Goal: Information Seeking & Learning: Understand process/instructions

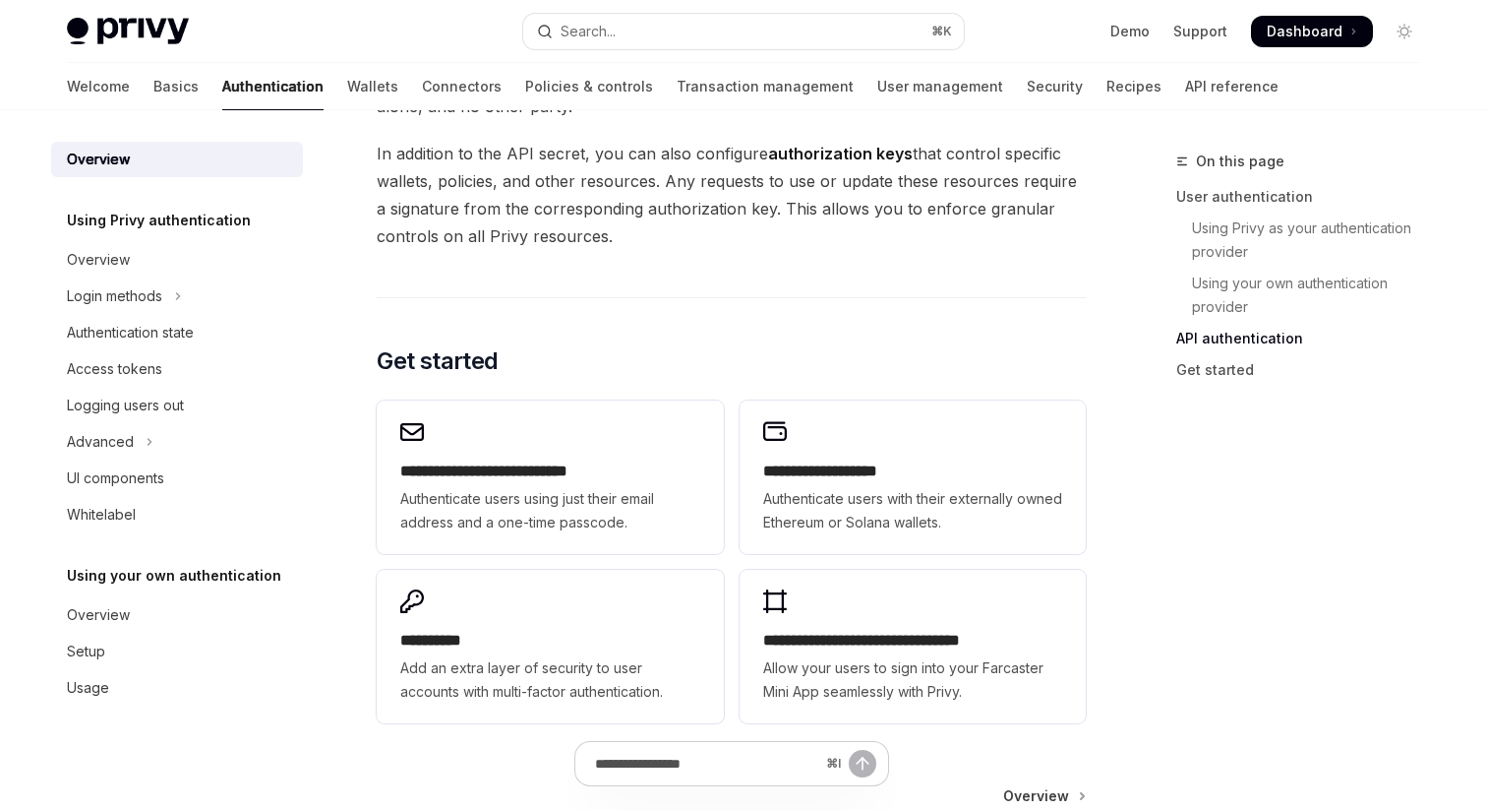
scroll to position [1449, 0]
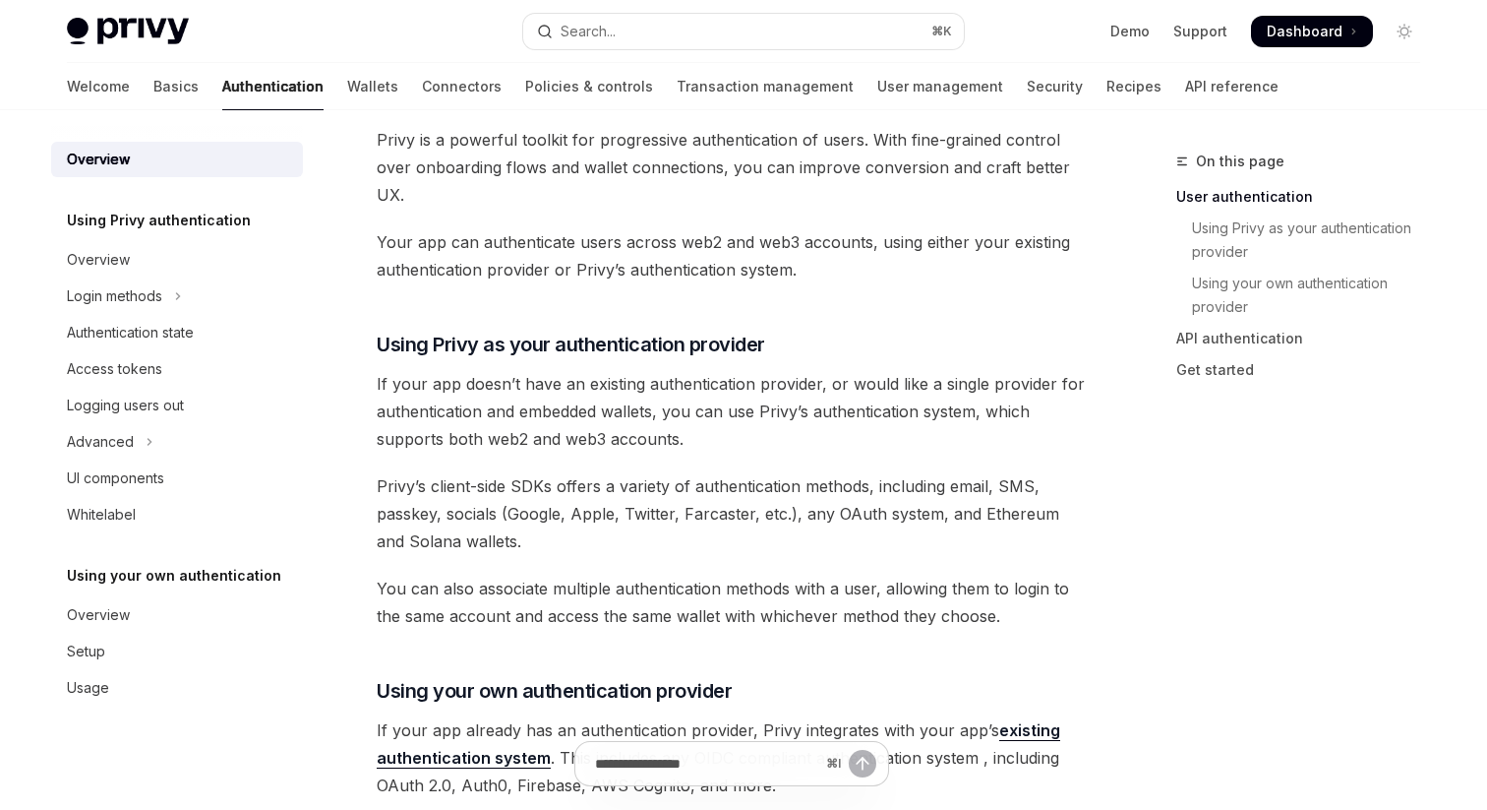
scroll to position [472, 0]
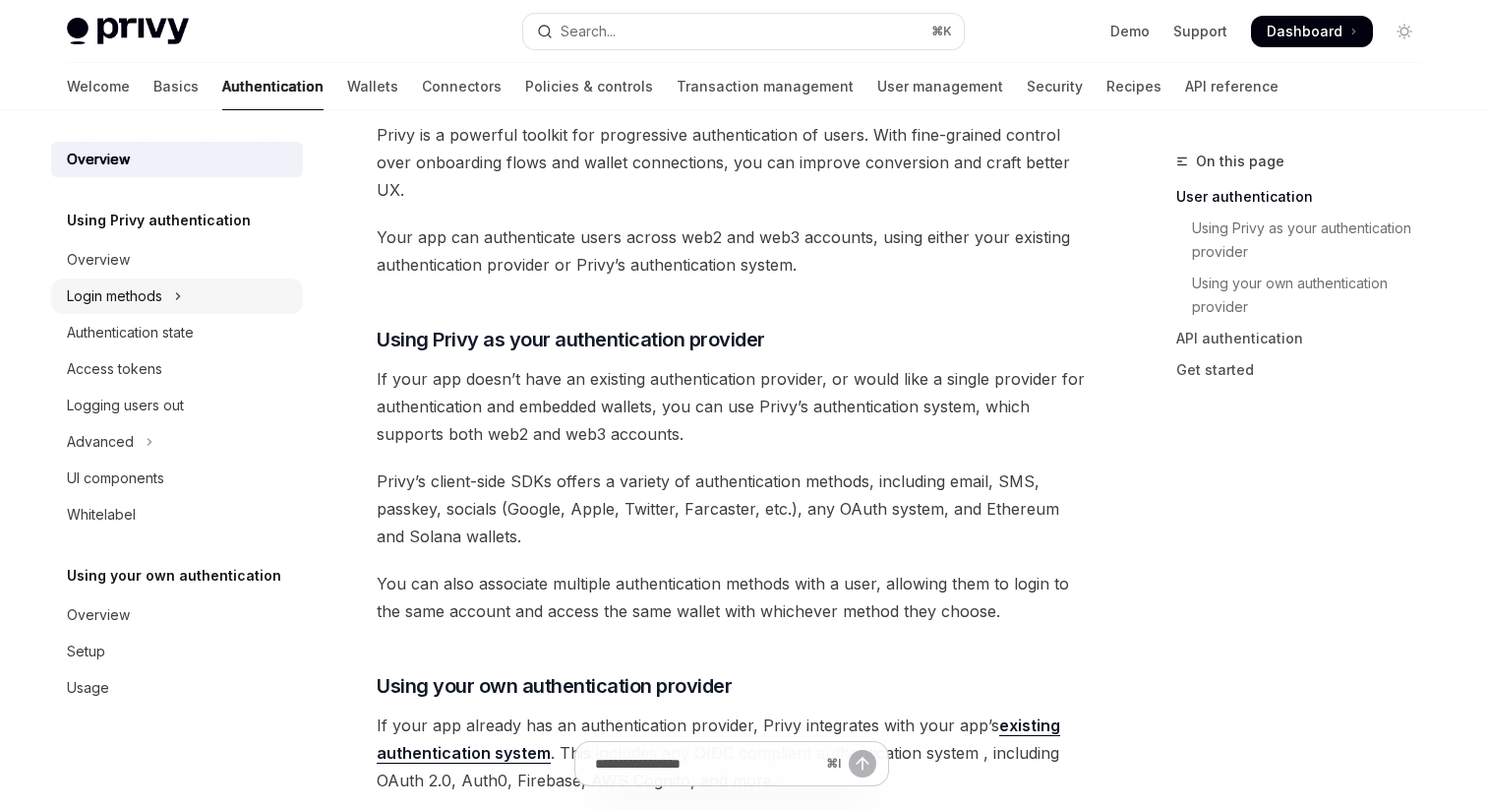
click at [113, 297] on div "Login methods" at bounding box center [114, 296] width 95 height 24
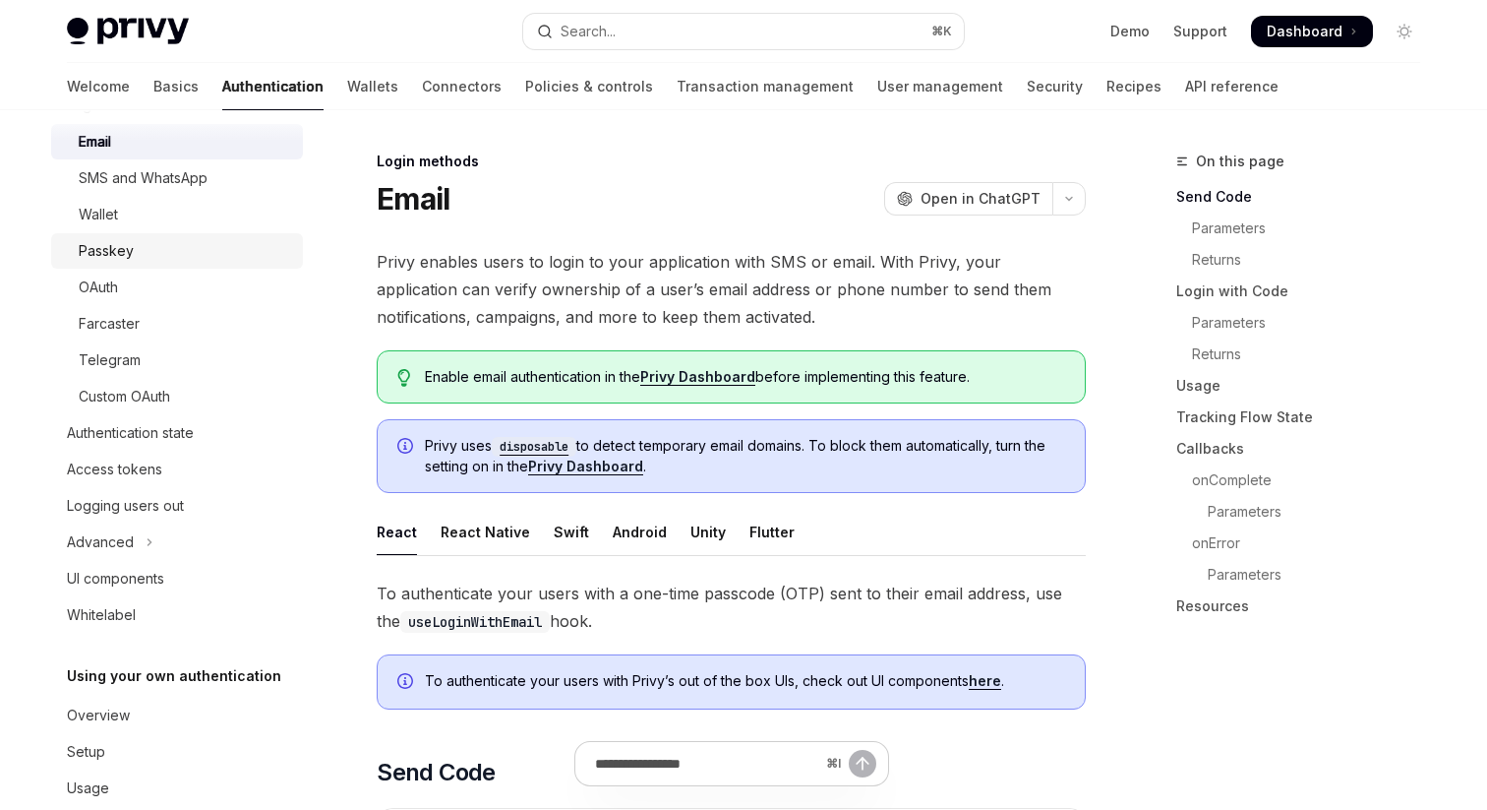
scroll to position [226, 0]
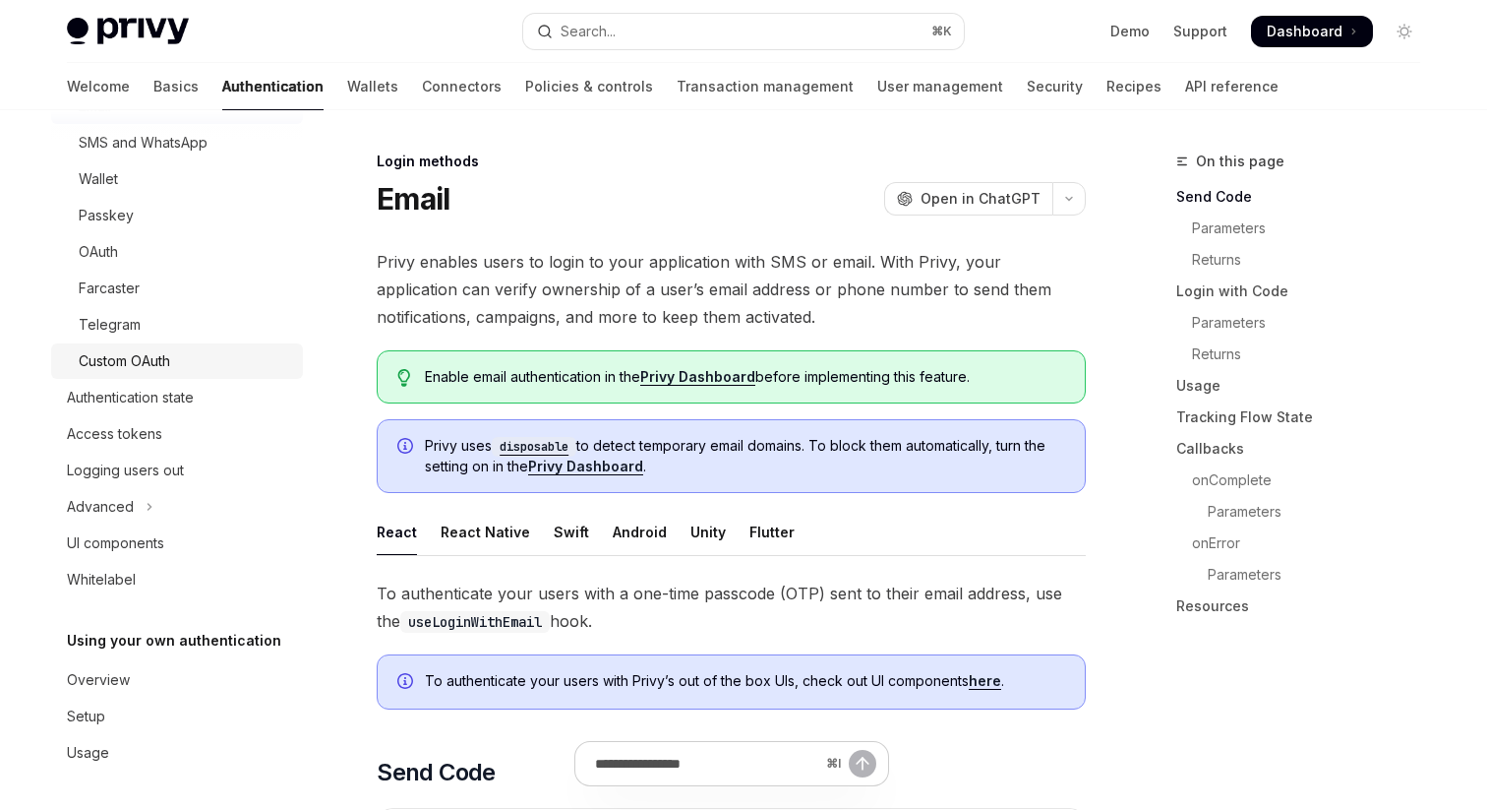
click at [195, 347] on link "Custom OAuth" at bounding box center [177, 360] width 252 height 35
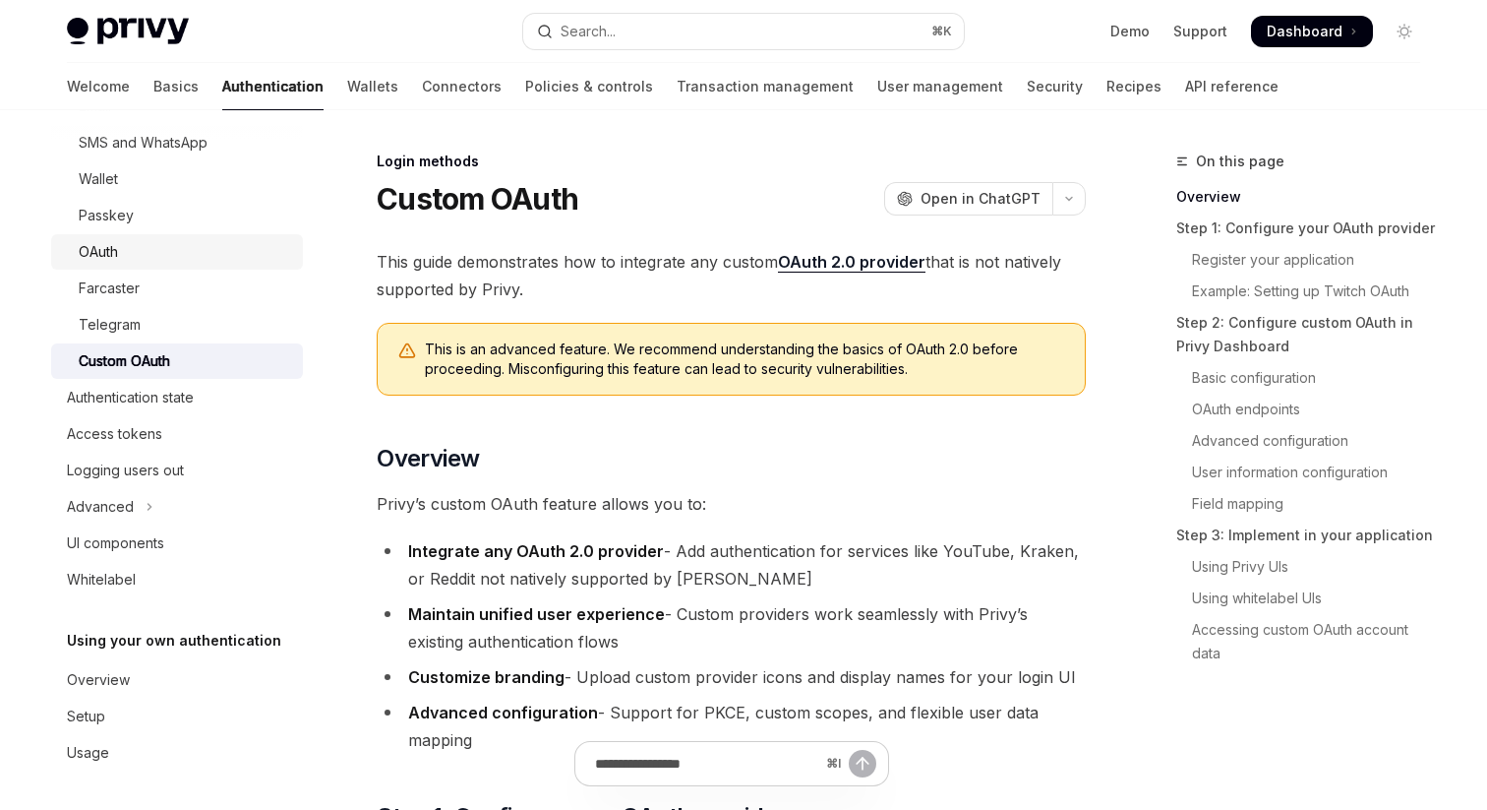
click at [201, 234] on link "OAuth" at bounding box center [177, 251] width 252 height 35
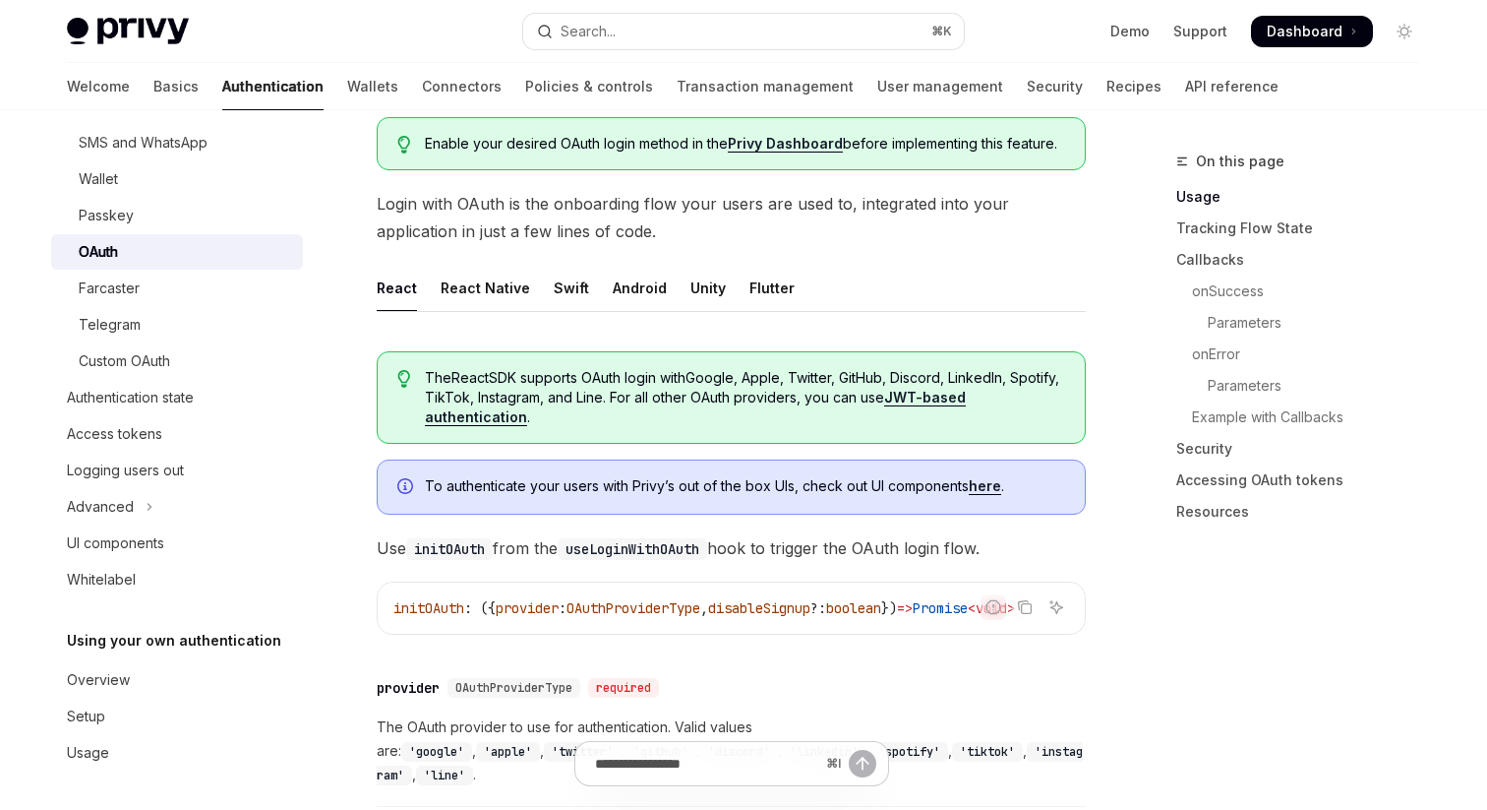
scroll to position [285, 0]
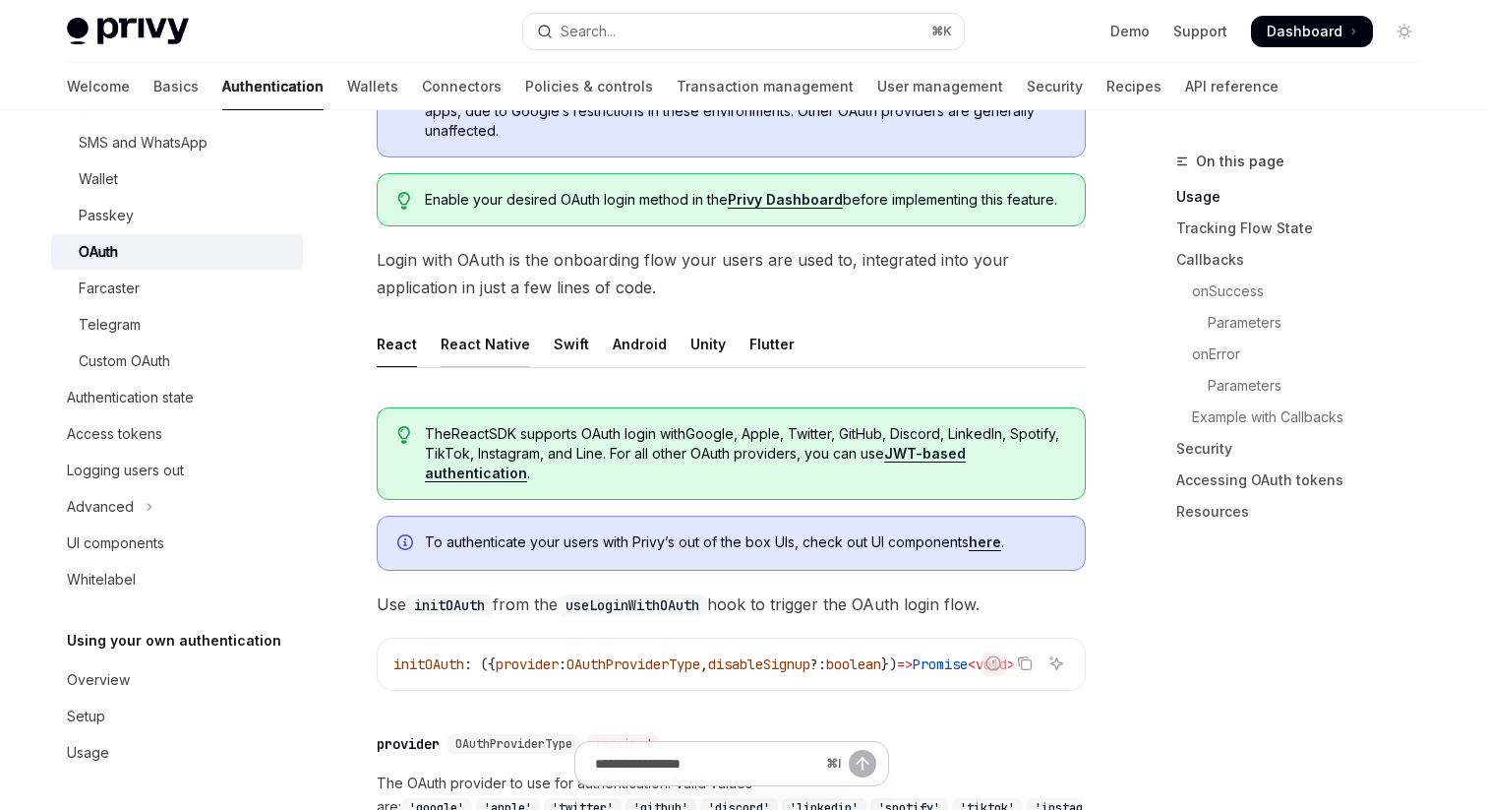
click at [496, 337] on div "React Native" at bounding box center [486, 344] width 90 height 46
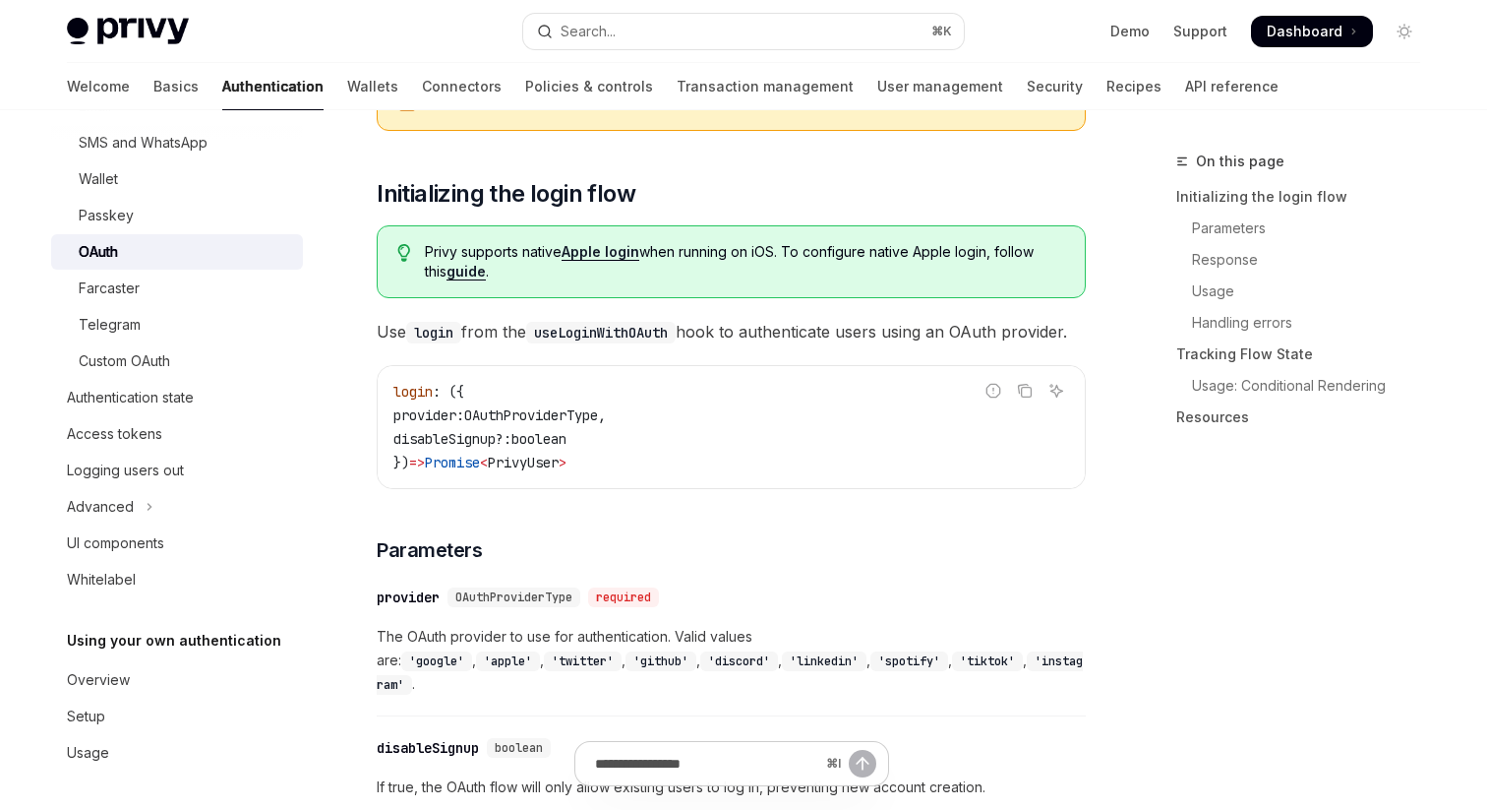
scroll to position [942, 0]
click at [447, 270] on link "guide" at bounding box center [466, 271] width 39 height 18
type textarea "*"
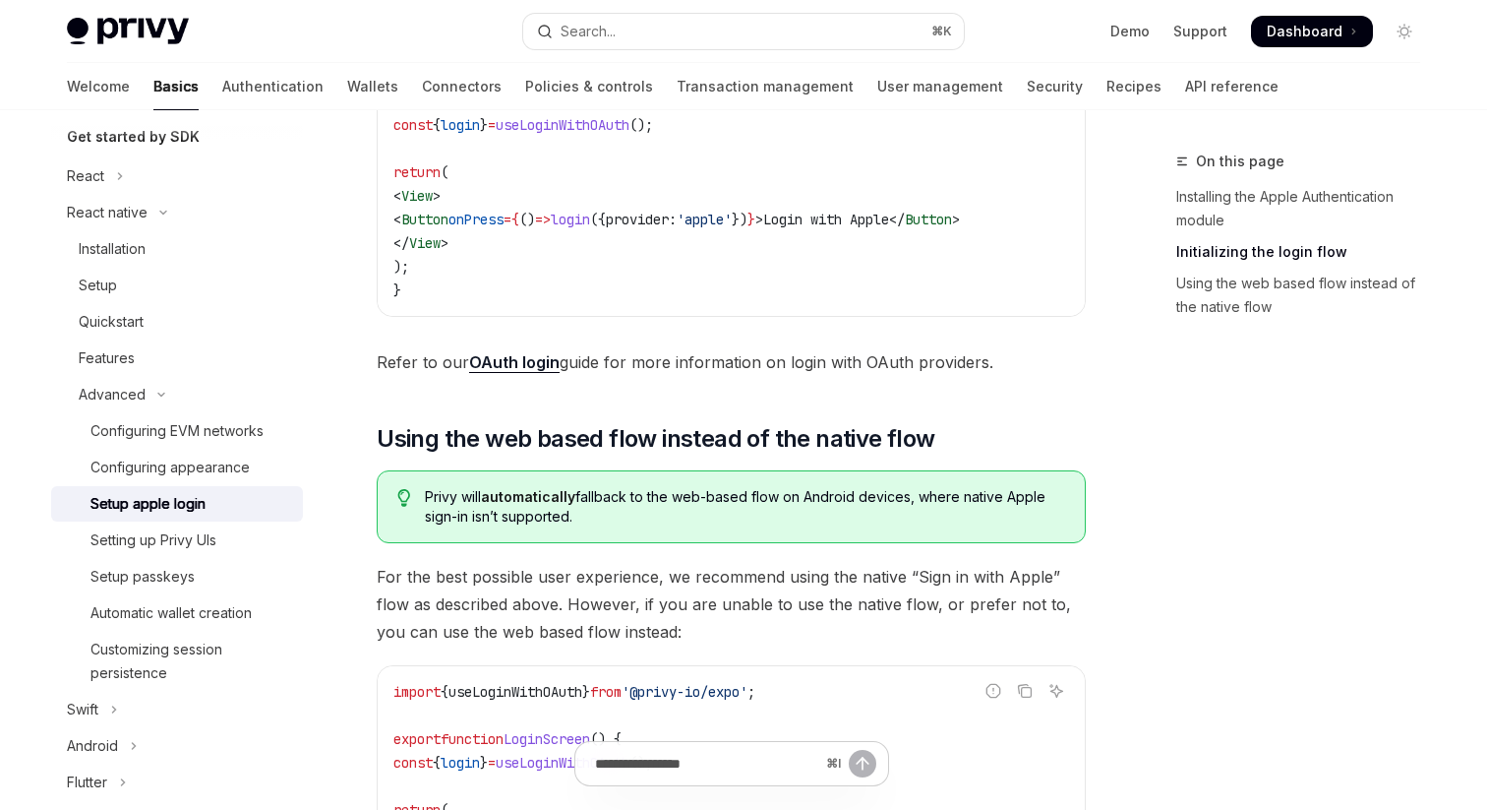
scroll to position [1165, 0]
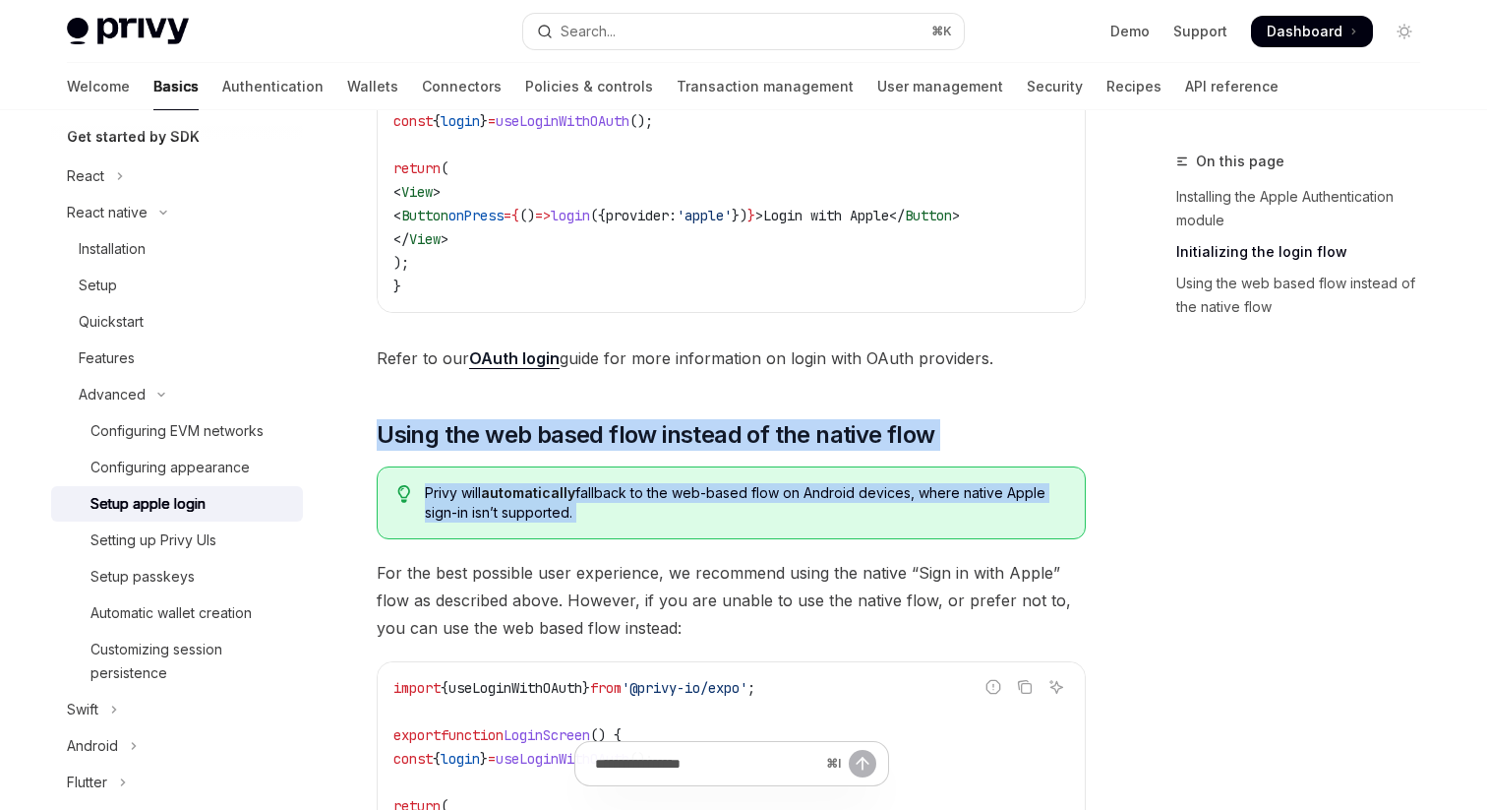
drag, startPoint x: 796, startPoint y: 404, endPoint x: 828, endPoint y: 565, distance: 163.6
click at [829, 565] on div "Privy supports native Apple login when running on iOS. Apple is an OAuth2.0 com…" at bounding box center [731, 40] width 709 height 1914
click at [828, 565] on div "Privy supports native Apple login when running on iOS. Apple is an OAuth2.0 com…" at bounding box center [731, 40] width 709 height 1914
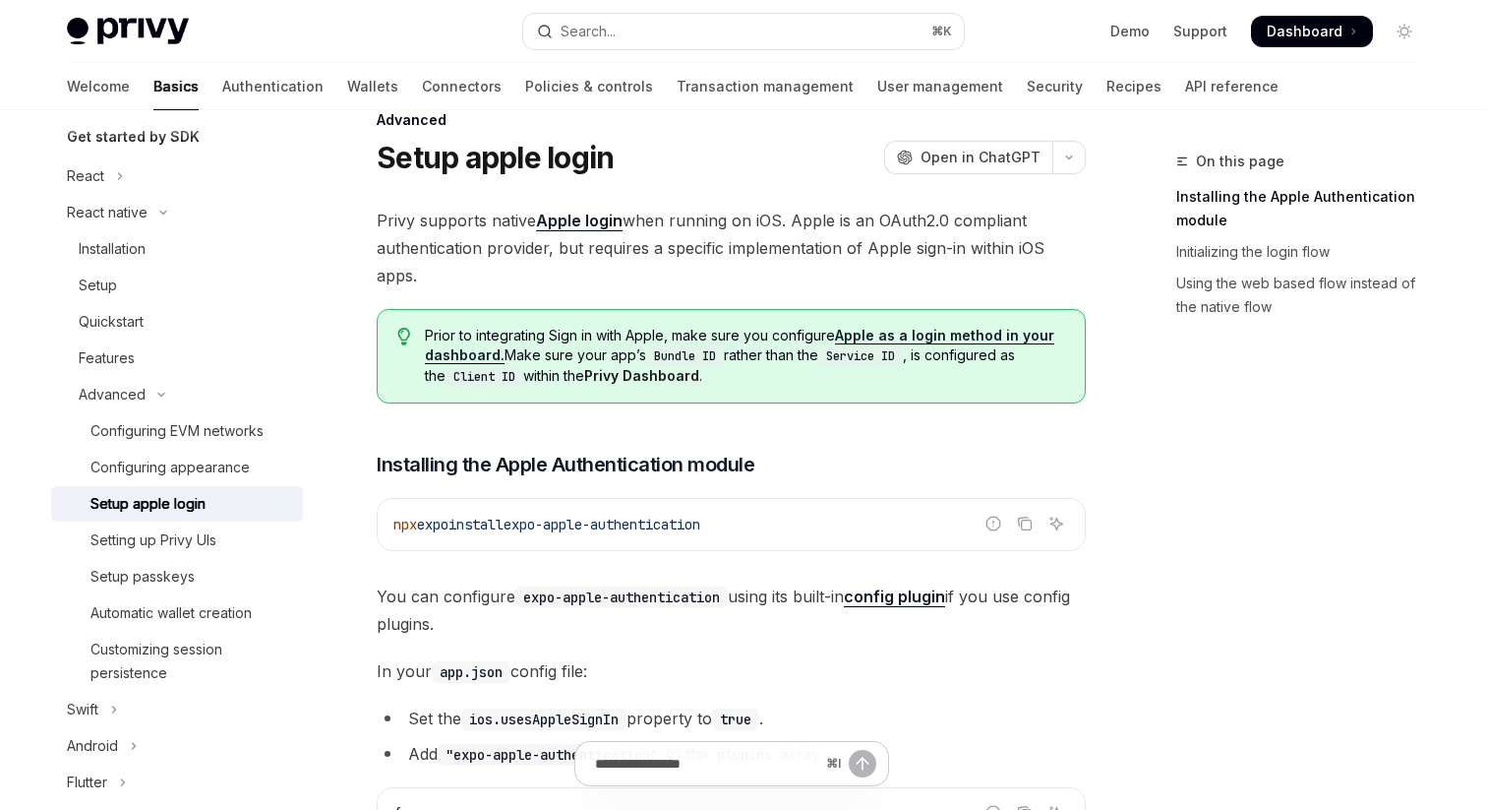
scroll to position [0, 0]
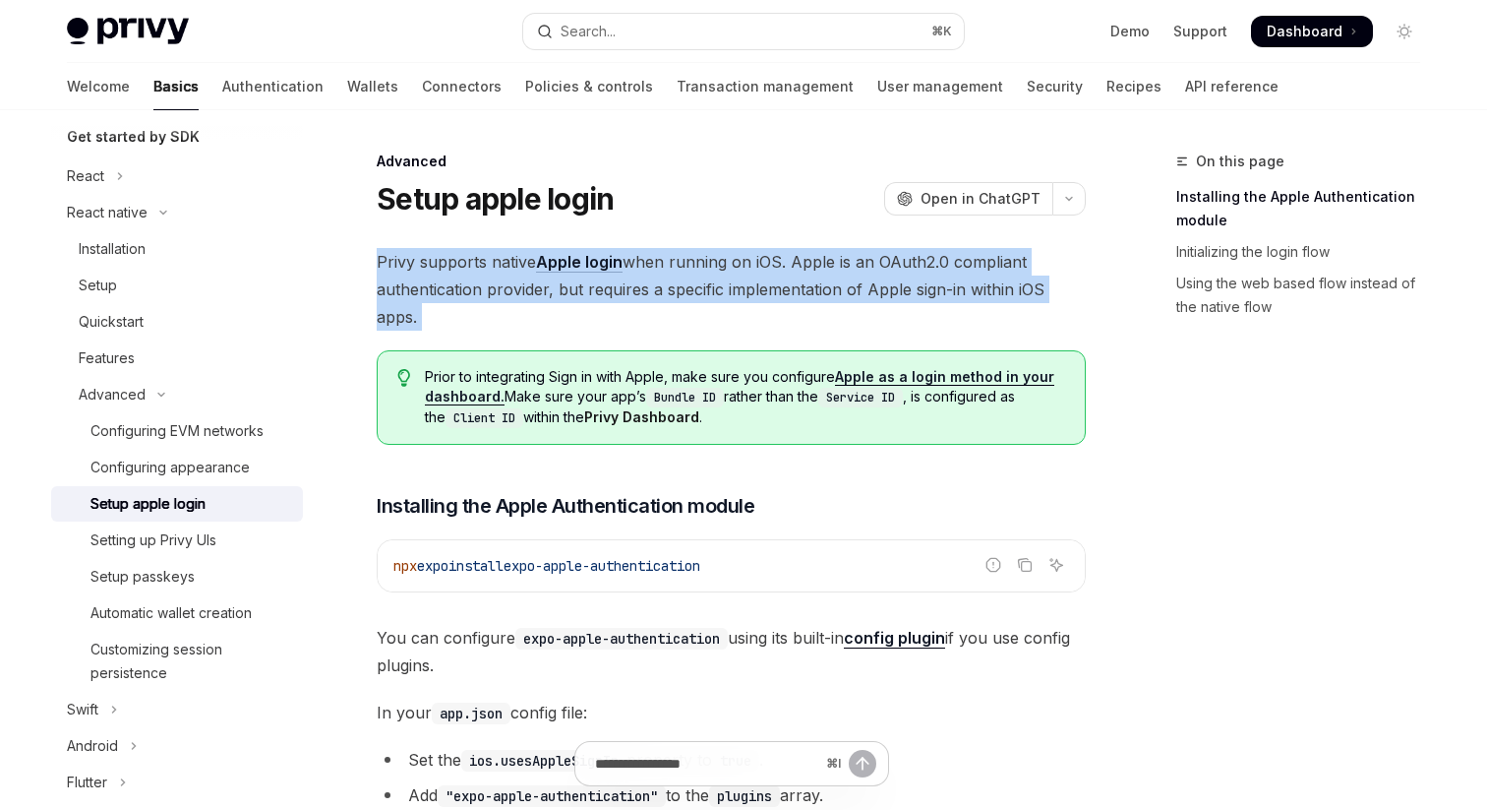
drag, startPoint x: 773, startPoint y: 231, endPoint x: 778, endPoint y: 342, distance: 111.3
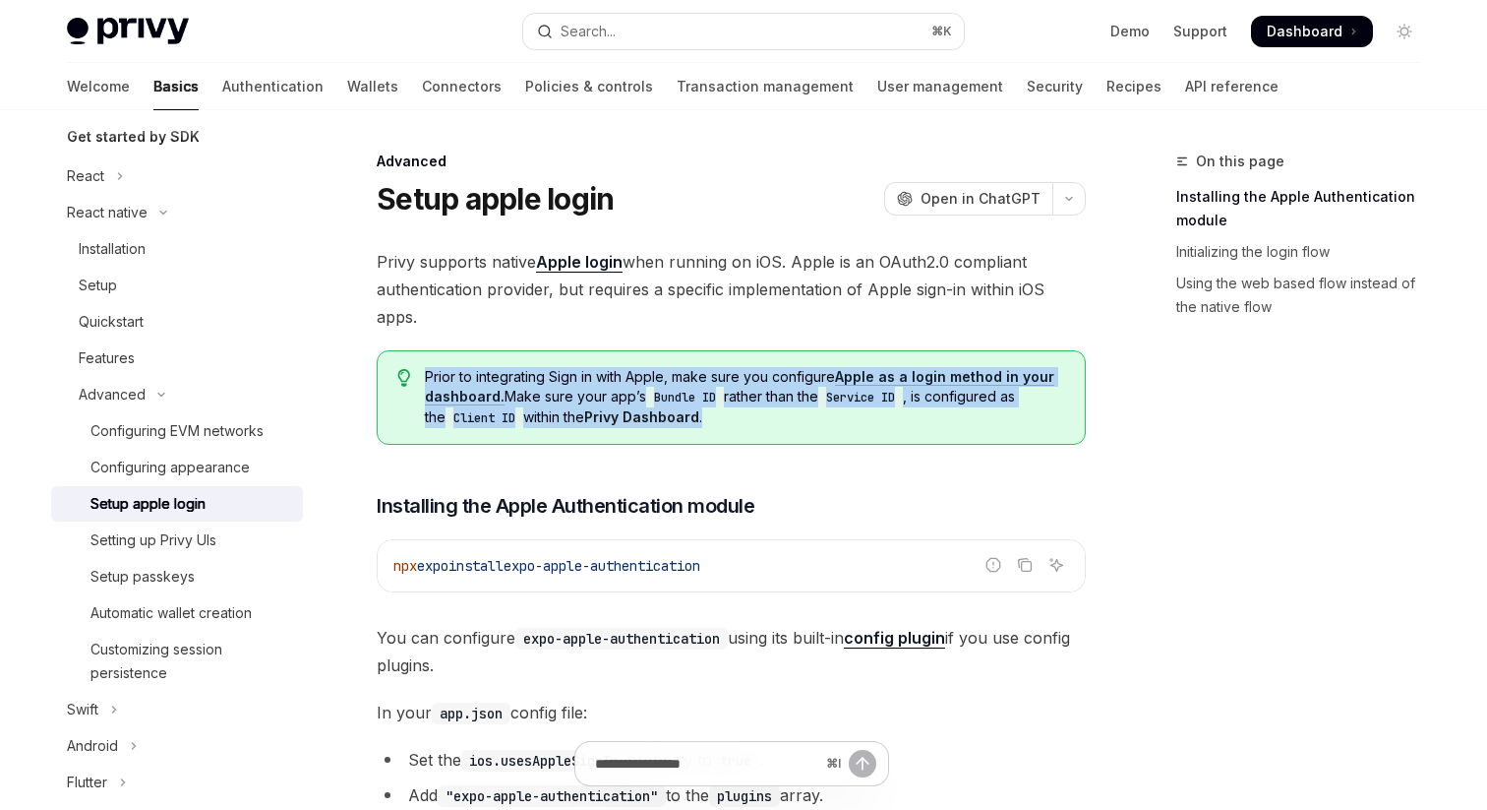
drag, startPoint x: 778, startPoint y: 342, endPoint x: 778, endPoint y: 425, distance: 82.6
click at [778, 425] on span "Prior to integrating Sign in with Apple, make sure you configure Apple as a log…" at bounding box center [745, 397] width 640 height 61
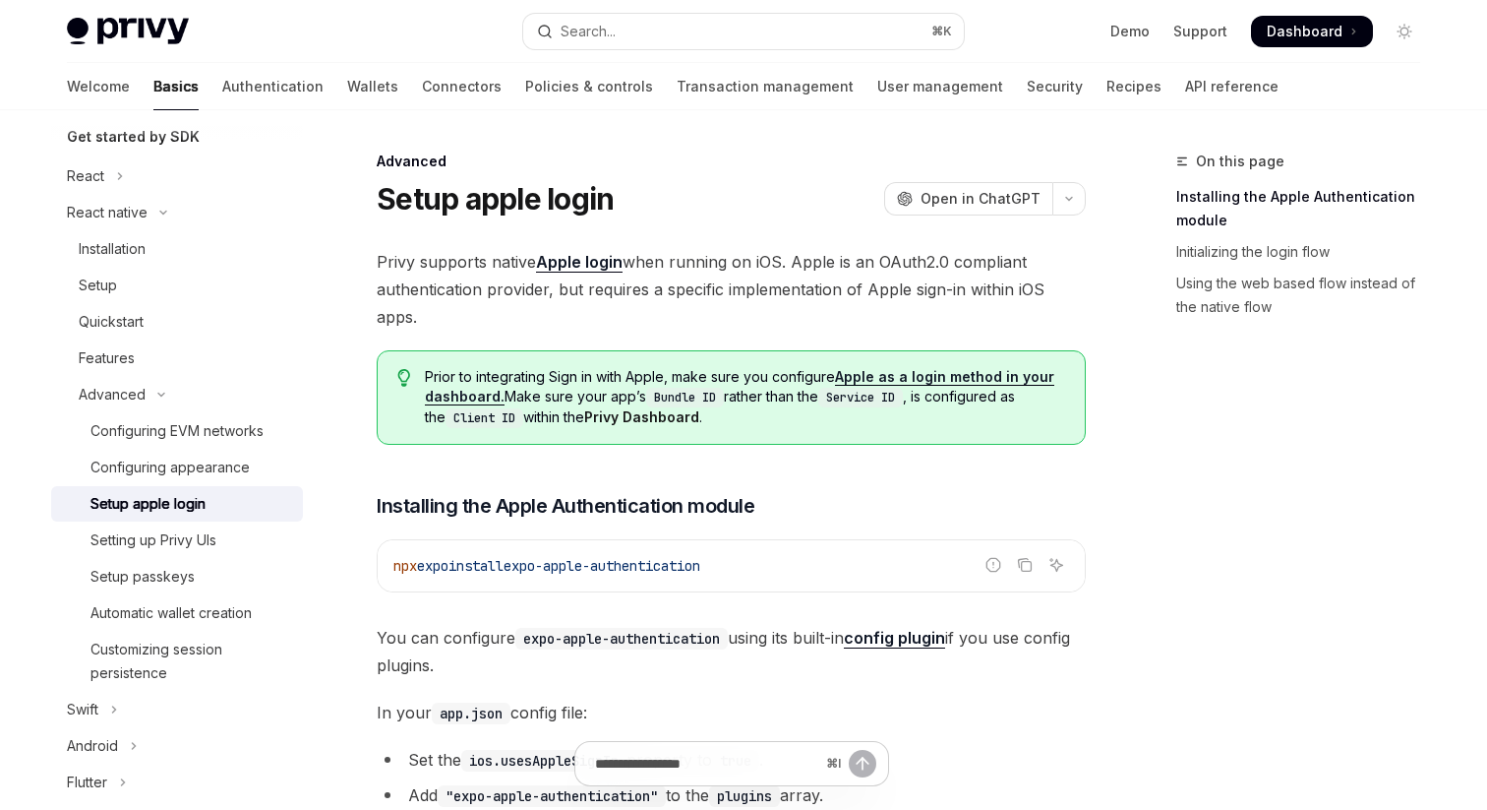
click at [778, 425] on span "Prior to integrating Sign in with Apple, make sure you configure Apple as a log…" at bounding box center [745, 397] width 640 height 61
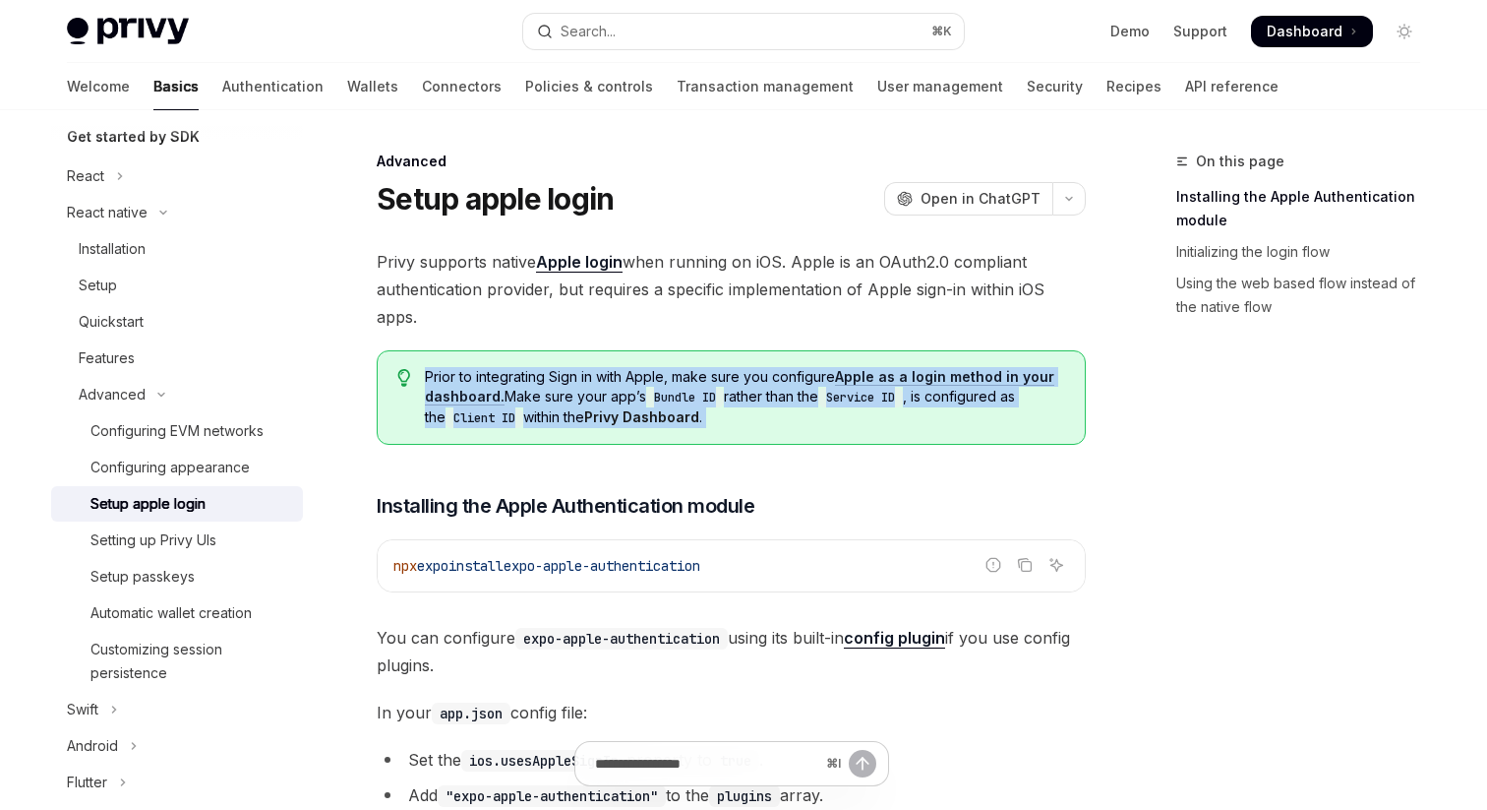
drag, startPoint x: 778, startPoint y: 425, endPoint x: 813, endPoint y: 346, distance: 85.9
drag, startPoint x: 813, startPoint y: 346, endPoint x: 813, endPoint y: 460, distance: 114.1
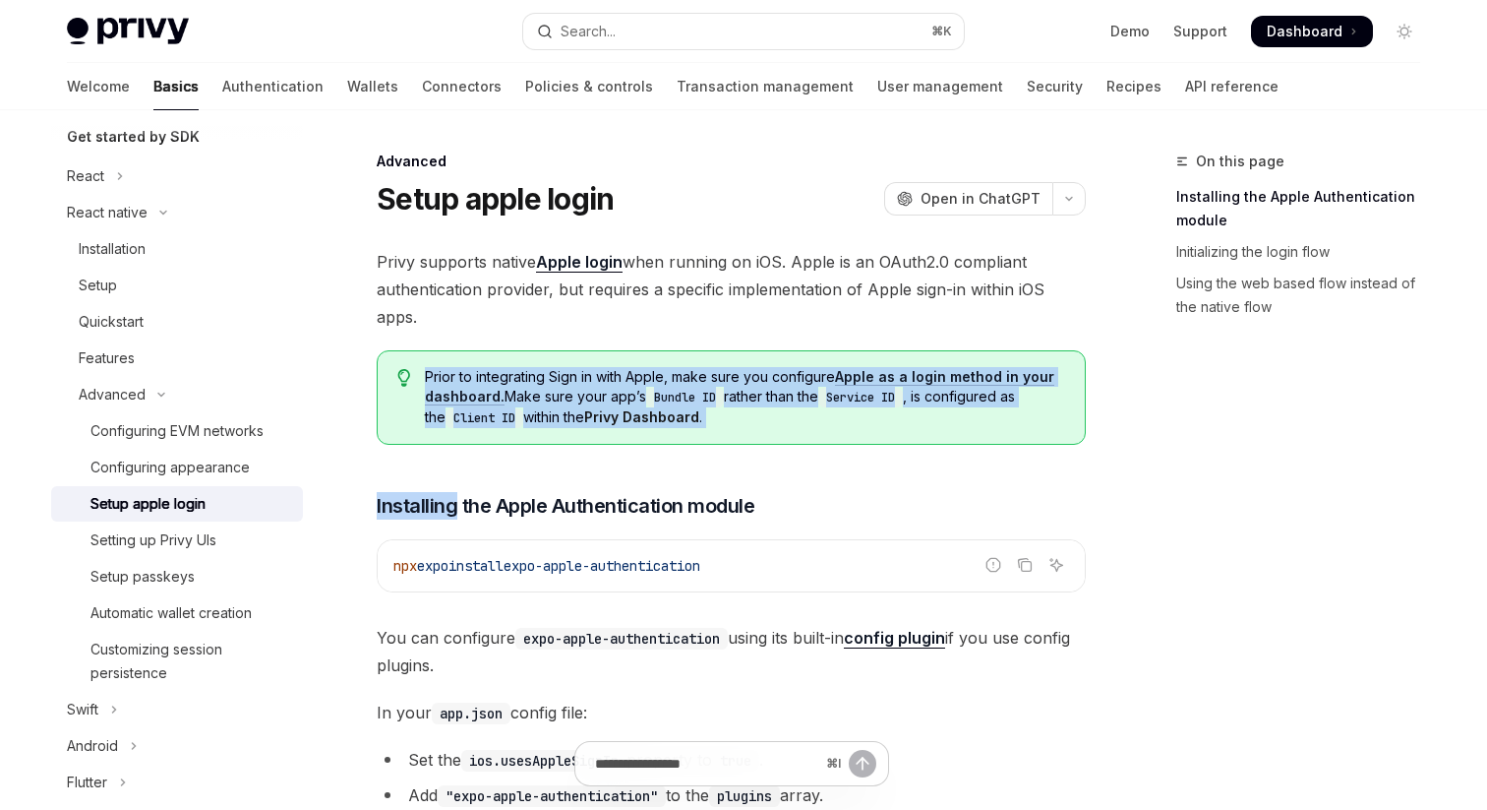
drag, startPoint x: 813, startPoint y: 460, endPoint x: 836, endPoint y: 310, distance: 152.3
click at [836, 309] on span "Privy supports native Apple login when running on iOS. Apple is an OAuth2.0 com…" at bounding box center [731, 289] width 709 height 83
